Goal: Use online tool/utility: Utilize a website feature to perform a specific function

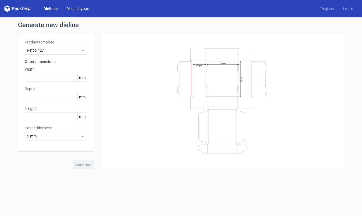
click at [80, 9] on link "Diecut layouts" at bounding box center [78, 8] width 33 height 5
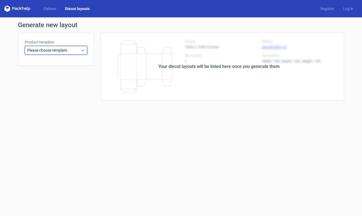
click at [84, 52] on icon at bounding box center [83, 50] width 4 height 4
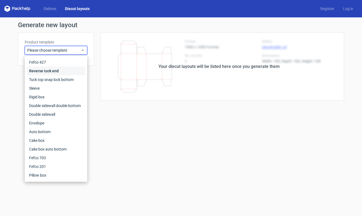
click at [53, 70] on div "Reverse tuck end" at bounding box center [56, 71] width 58 height 9
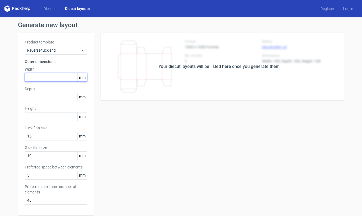
click at [45, 76] on input "text" at bounding box center [56, 77] width 63 height 9
type input "120"
type input "47"
type input "60"
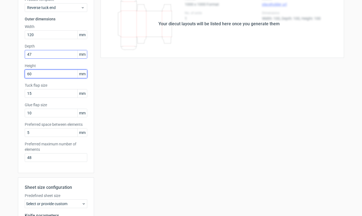
scroll to position [116, 0]
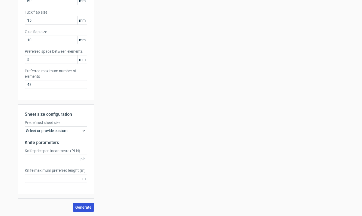
click at [82, 209] on span "Generate" at bounding box center [83, 208] width 16 height 4
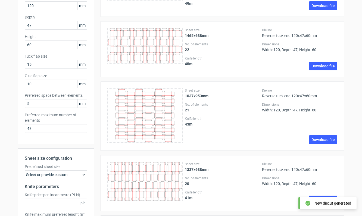
scroll to position [78, 0]
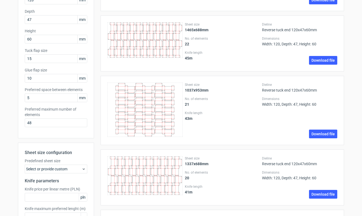
click at [61, 171] on div "Select or provide custom" at bounding box center [56, 169] width 63 height 9
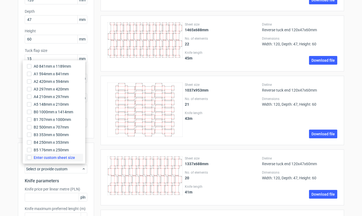
click at [44, 158] on span "Enter custom sheet size" at bounding box center [54, 157] width 41 height 5
click at [32, 158] on input "Enter custom sheet size" at bounding box center [29, 158] width 4 height 4
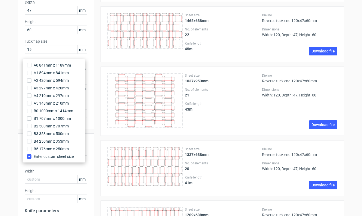
scroll to position [99, 0]
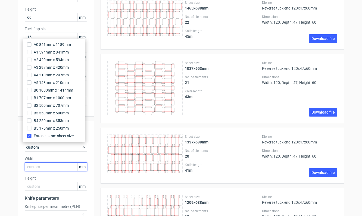
click at [43, 166] on input "text" at bounding box center [56, 167] width 63 height 9
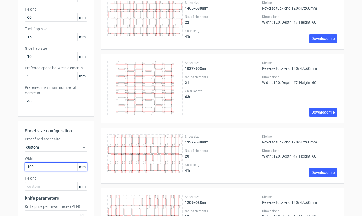
type input "1000"
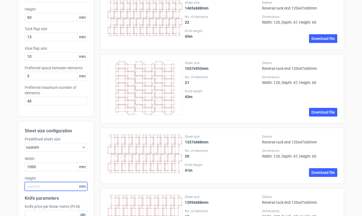
click at [45, 184] on input "text" at bounding box center [56, 186] width 63 height 9
type input "700"
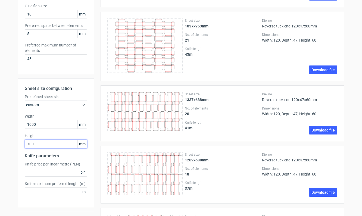
scroll to position [270, 0]
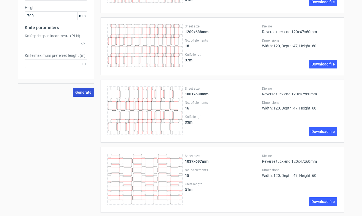
click at [82, 93] on span "Generate" at bounding box center [83, 93] width 16 height 4
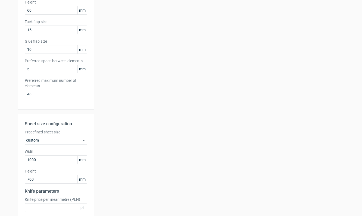
scroll to position [155, 0]
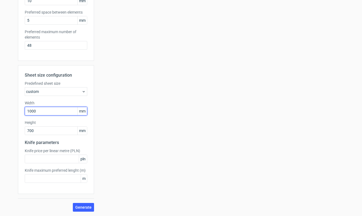
drag, startPoint x: 55, startPoint y: 110, endPoint x: -12, endPoint y: 109, distance: 67.2
click at [0, 109] on html "Dielines Diecut layouts Register Log in Generate new layout Product template Re…" at bounding box center [181, 108] width 362 height 216
type input "1000"
drag, startPoint x: 37, startPoint y: 130, endPoint x: 10, endPoint y: 128, distance: 27.0
click at [10, 128] on div "Generate new layout Product template Reverse tuck end Outer dimensions Width 12…" at bounding box center [181, 39] width 362 height 354
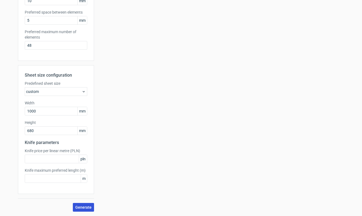
click at [81, 208] on span "Generate" at bounding box center [83, 208] width 16 height 4
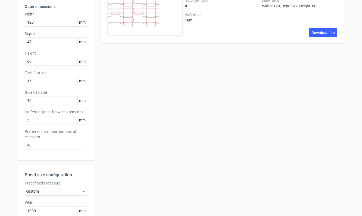
scroll to position [113, 0]
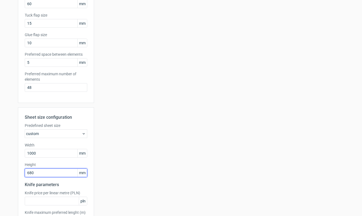
drag, startPoint x: 32, startPoint y: 174, endPoint x: 14, endPoint y: 172, distance: 18.0
click at [14, 172] on div "Generate new layout Product template Reverse tuck end Outer dimensions Width 12…" at bounding box center [181, 82] width 362 height 354
type input "690"
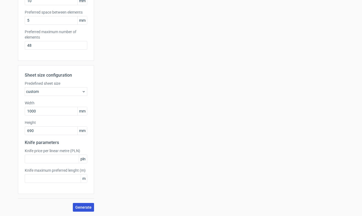
click at [82, 207] on span "Generate" at bounding box center [83, 208] width 16 height 4
